Goal: Navigation & Orientation: Find specific page/section

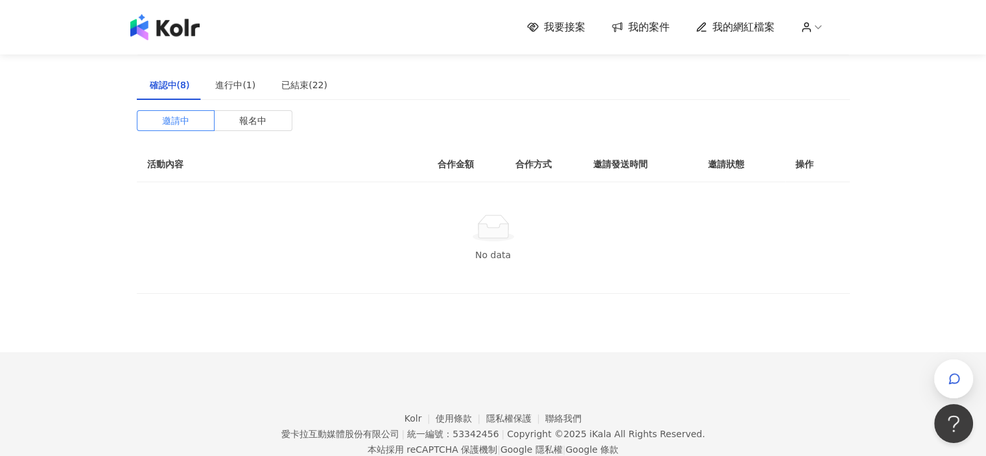
click at [573, 18] on div "我要接案 我的案件 我的網紅檔案" at bounding box center [493, 27] width 739 height 26
click at [567, 25] on span "我要接案" at bounding box center [564, 27] width 41 height 14
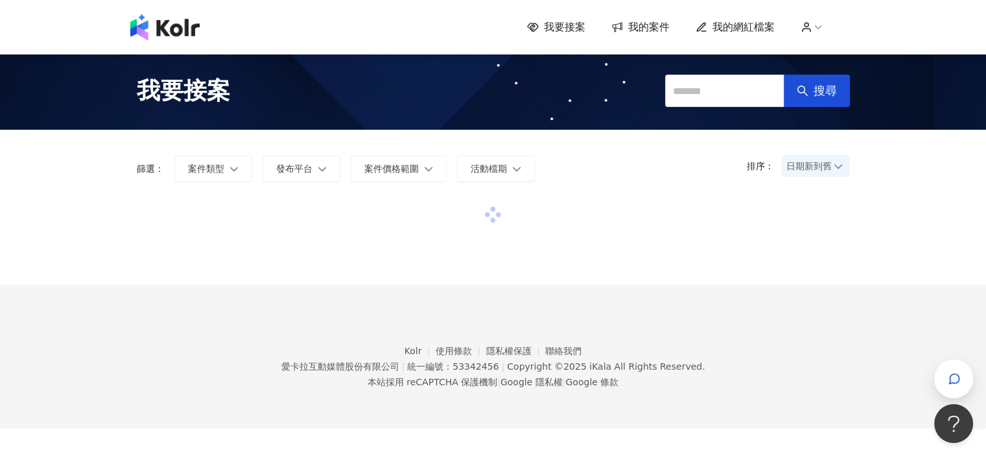
click at [641, 30] on span "我的案件" at bounding box center [648, 27] width 41 height 14
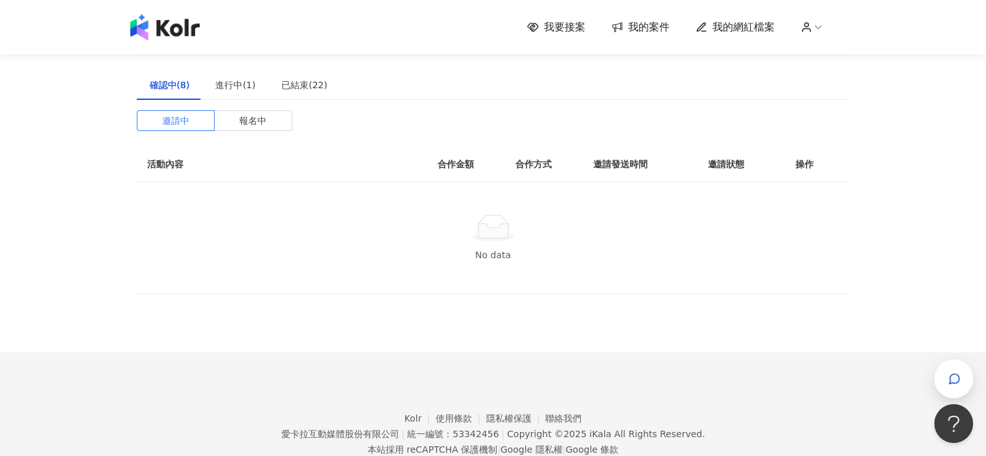
click at [574, 29] on span "我要接案" at bounding box center [564, 27] width 41 height 14
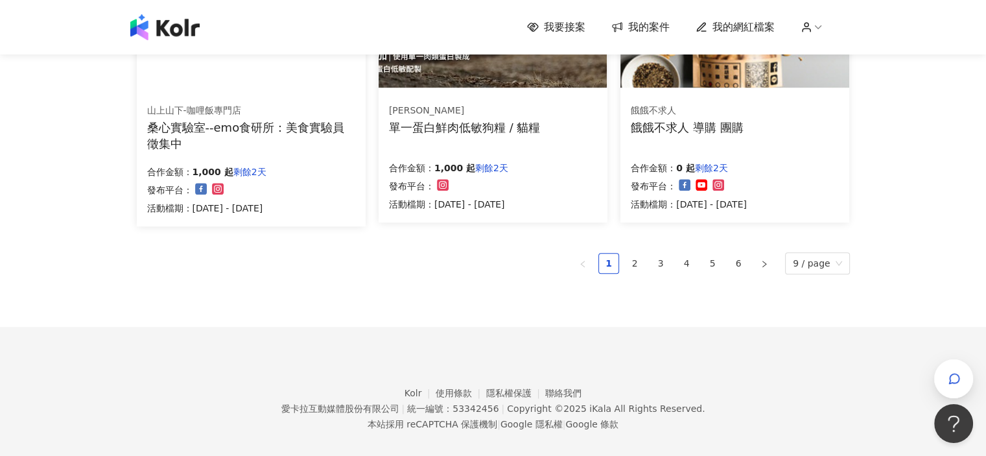
scroll to position [937, 0]
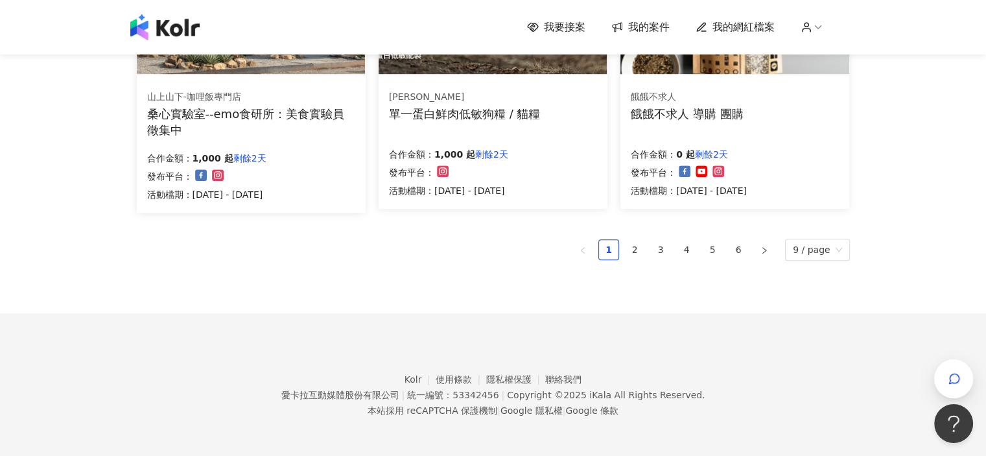
click at [737, 27] on span "我的網紅檔案" at bounding box center [743, 27] width 62 height 14
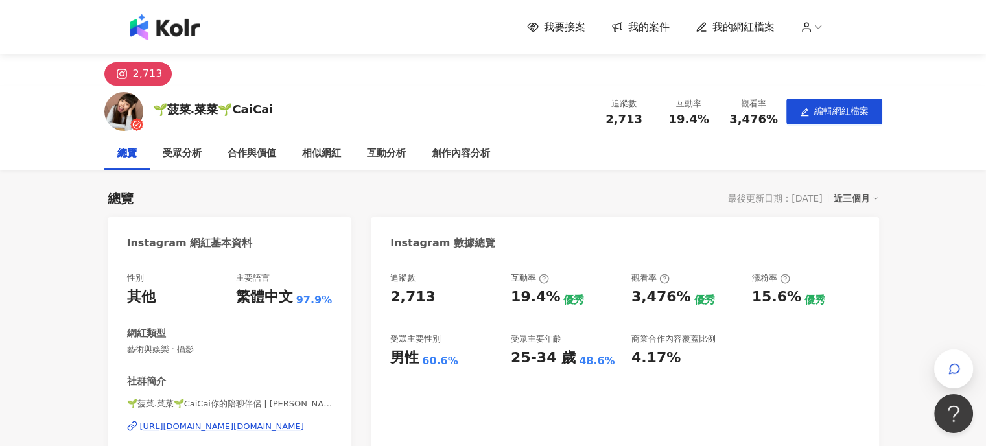
click at [583, 31] on span "我要接案" at bounding box center [564, 27] width 41 height 14
